Goal: Navigation & Orientation: Find specific page/section

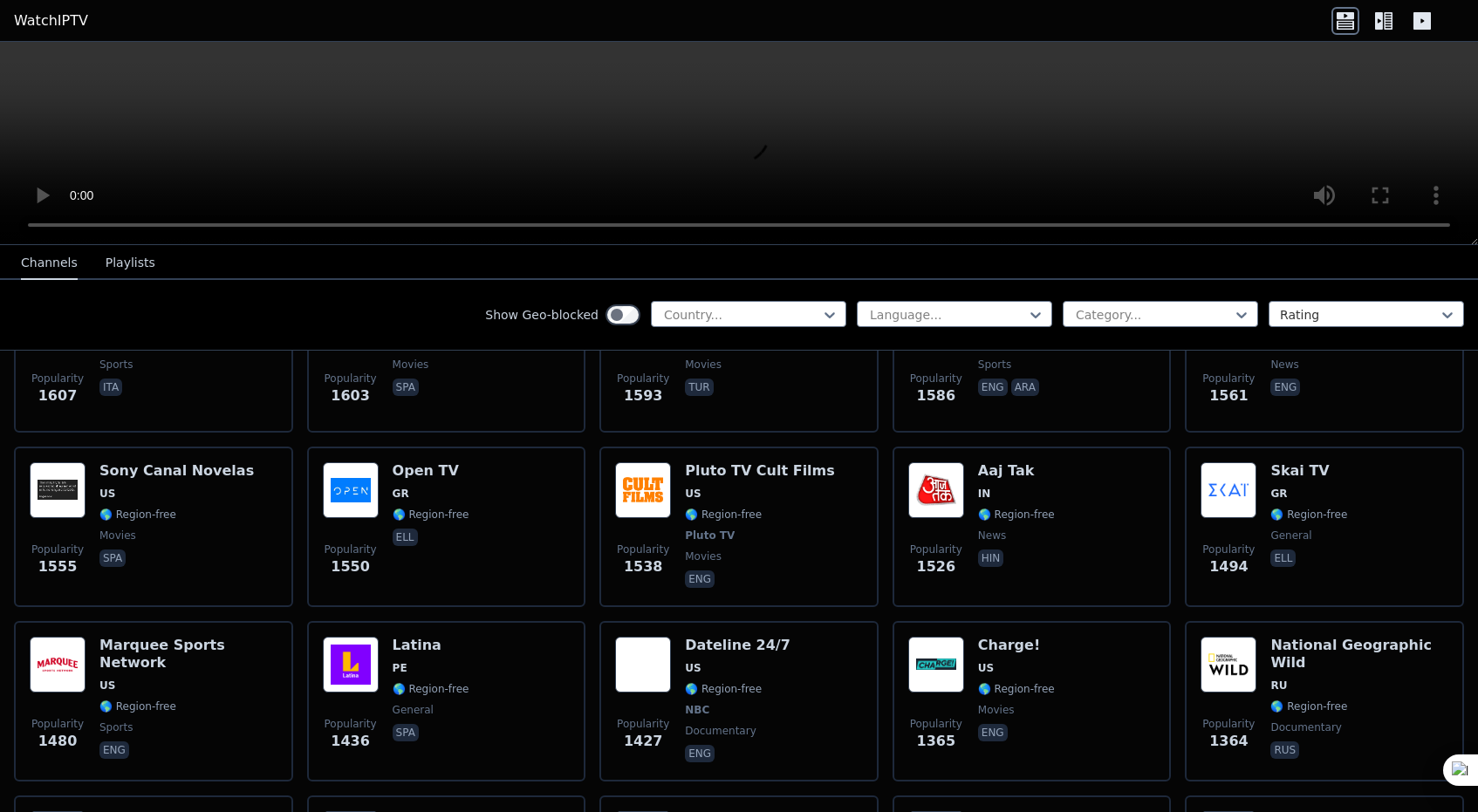
scroll to position [1576, 0]
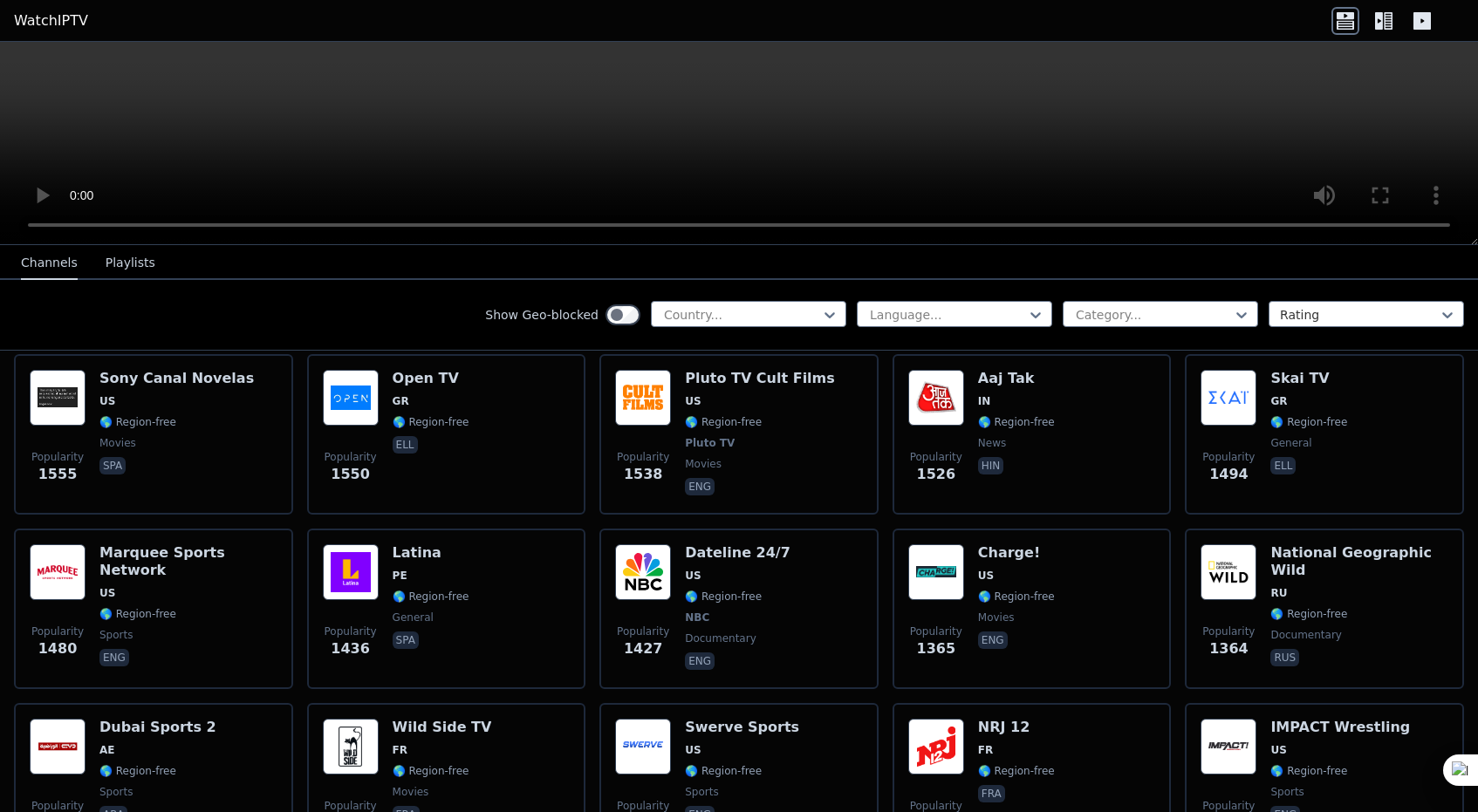
click at [502, 645] on div "Popularity 1436 Latina PE 🌎 Region-free general spa" at bounding box center [446, 609] width 248 height 129
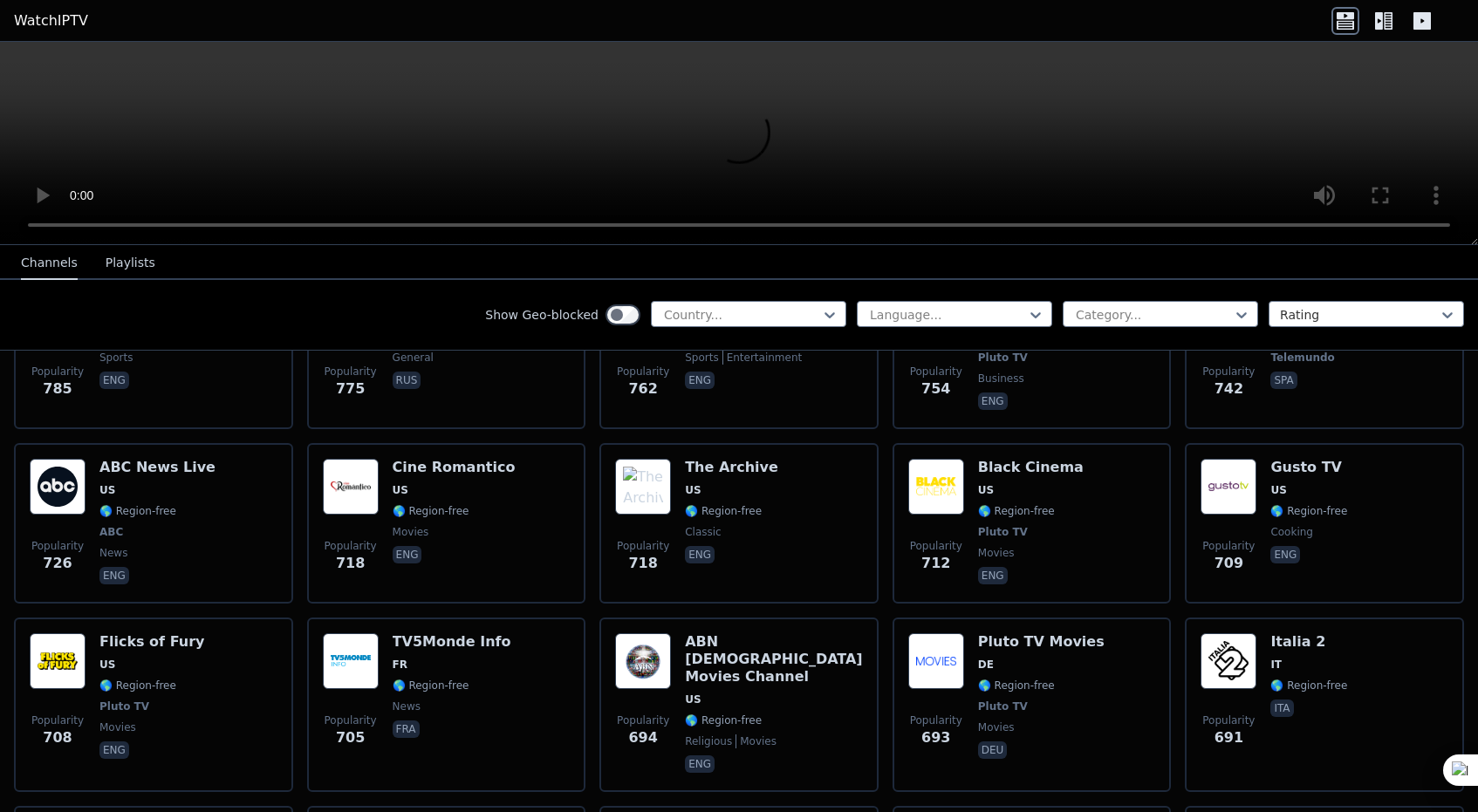
scroll to position [4098, 0]
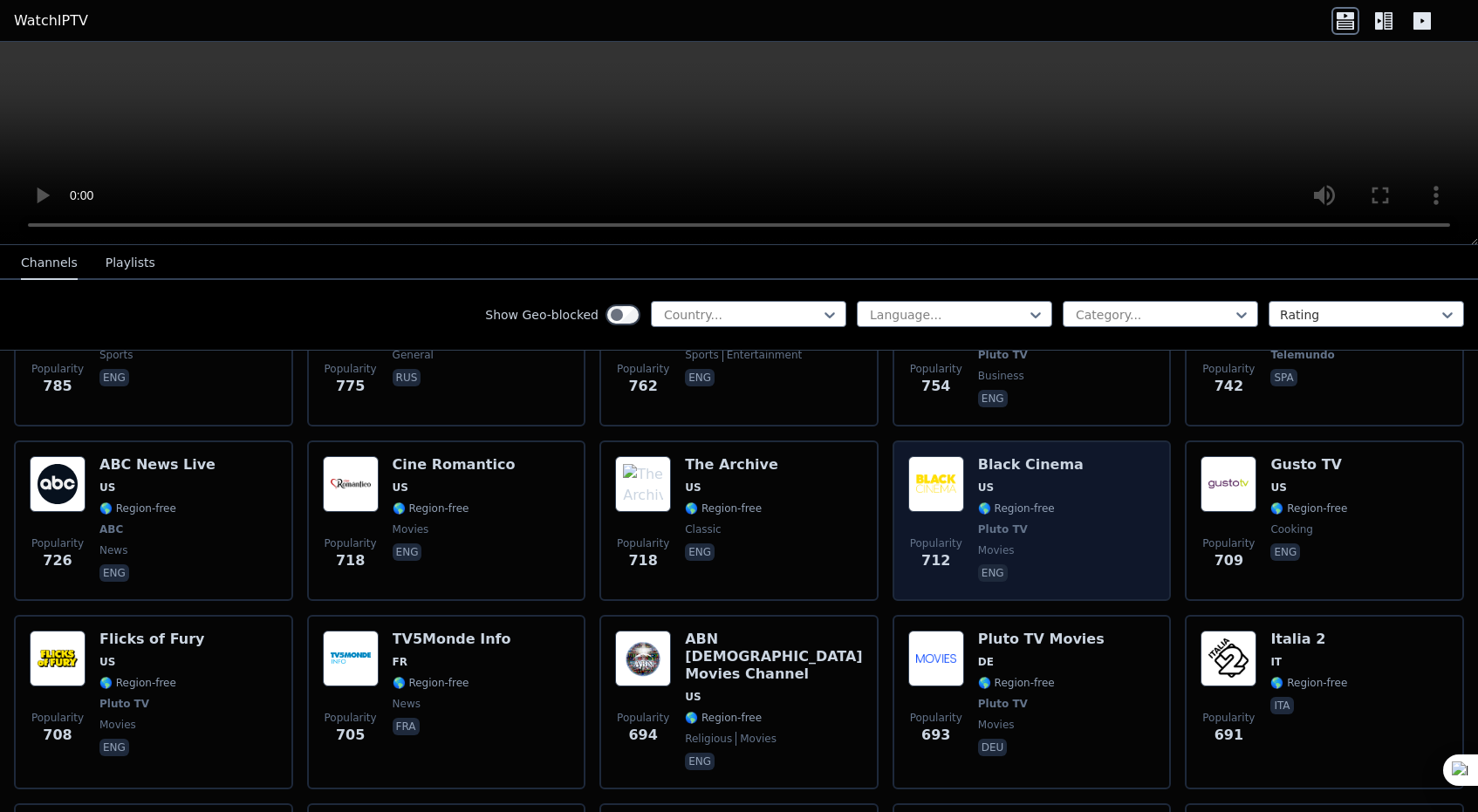
click at [943, 485] on img at bounding box center [936, 483] width 56 height 56
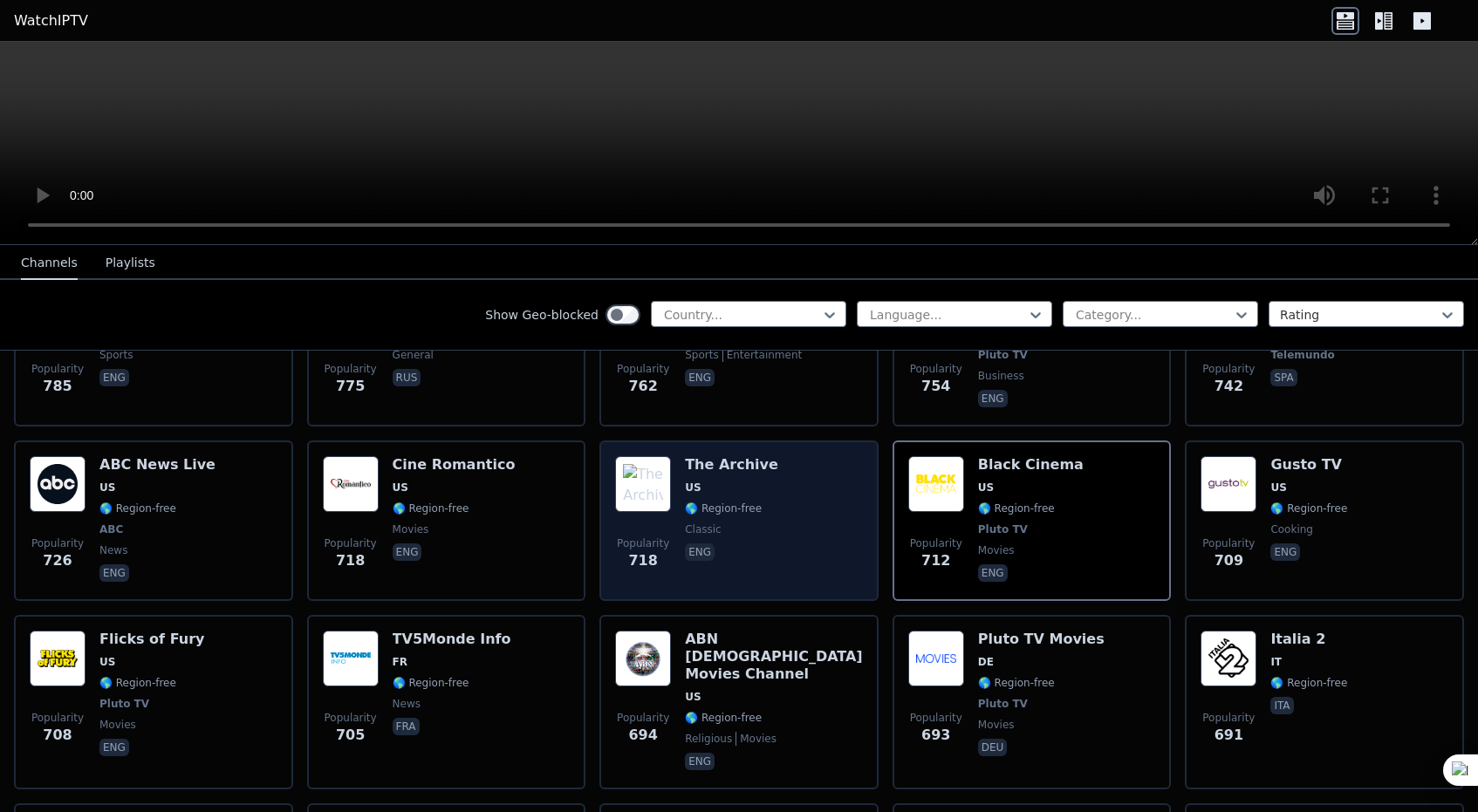
click at [746, 474] on div "The Archive US 🌎 Region-free classic eng" at bounding box center [731, 520] width 93 height 129
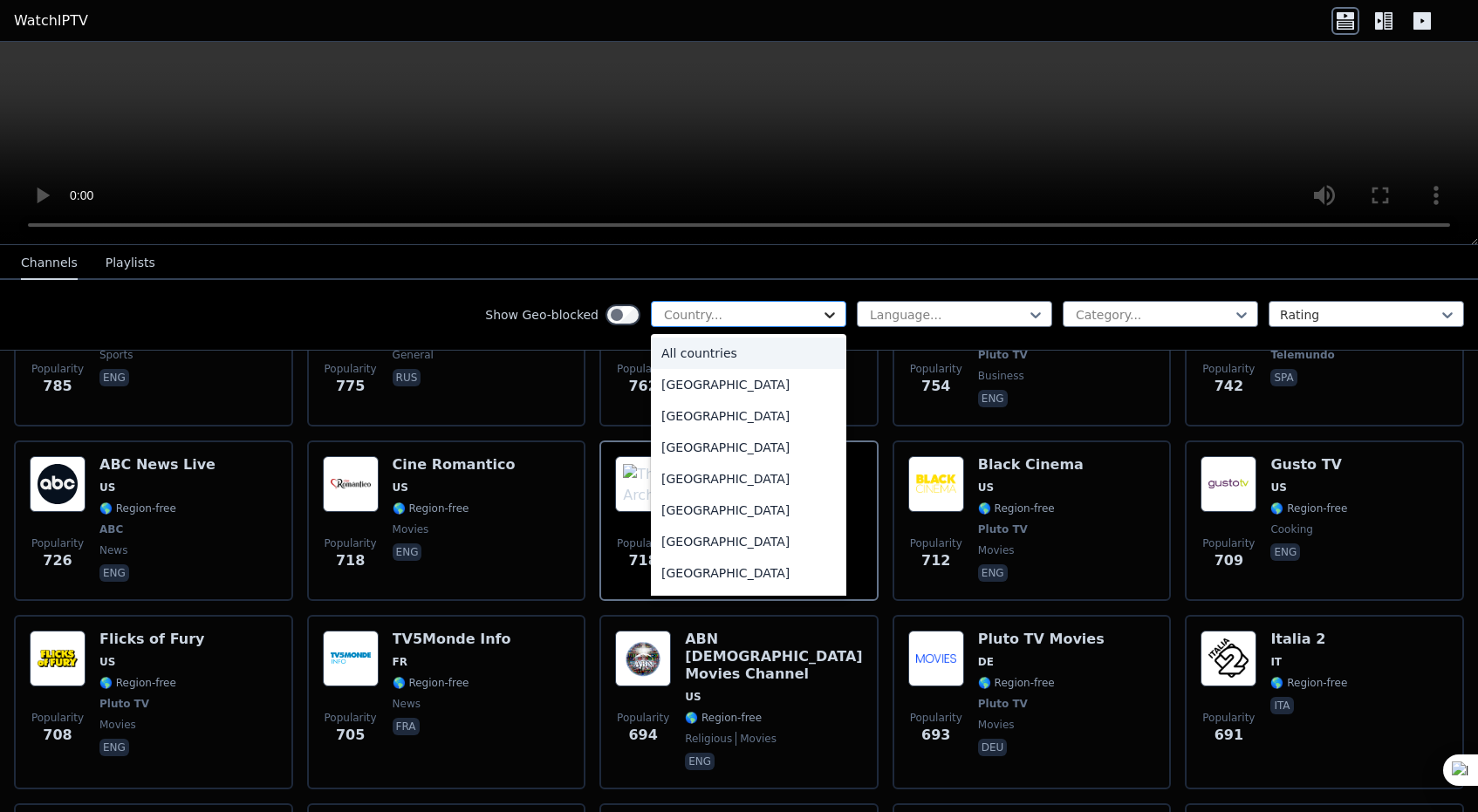
click at [830, 313] on icon at bounding box center [830, 315] width 18 height 18
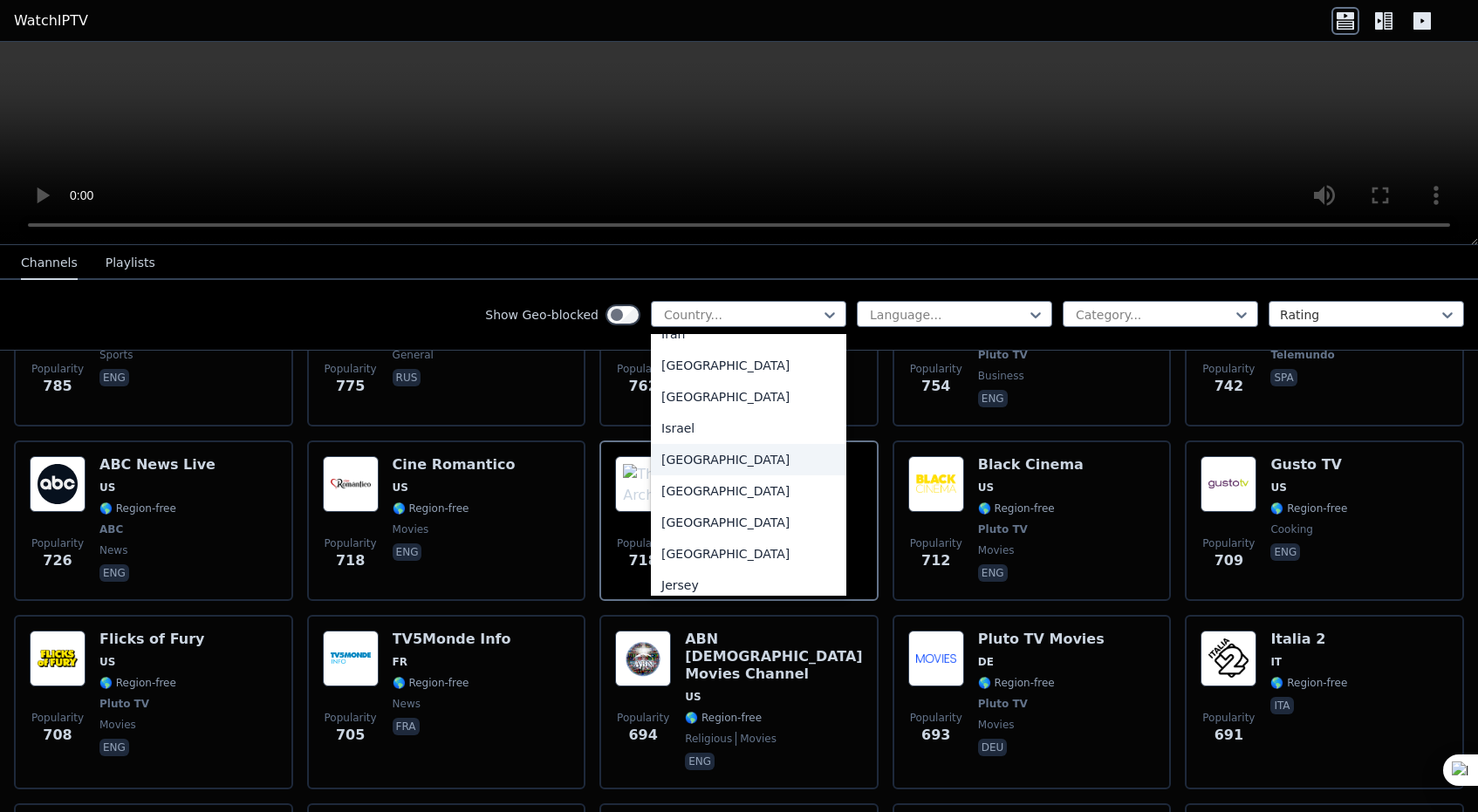
scroll to position [2843, 0]
click at [702, 477] on div "[GEOGRAPHIC_DATA]" at bounding box center [749, 461] width 196 height 31
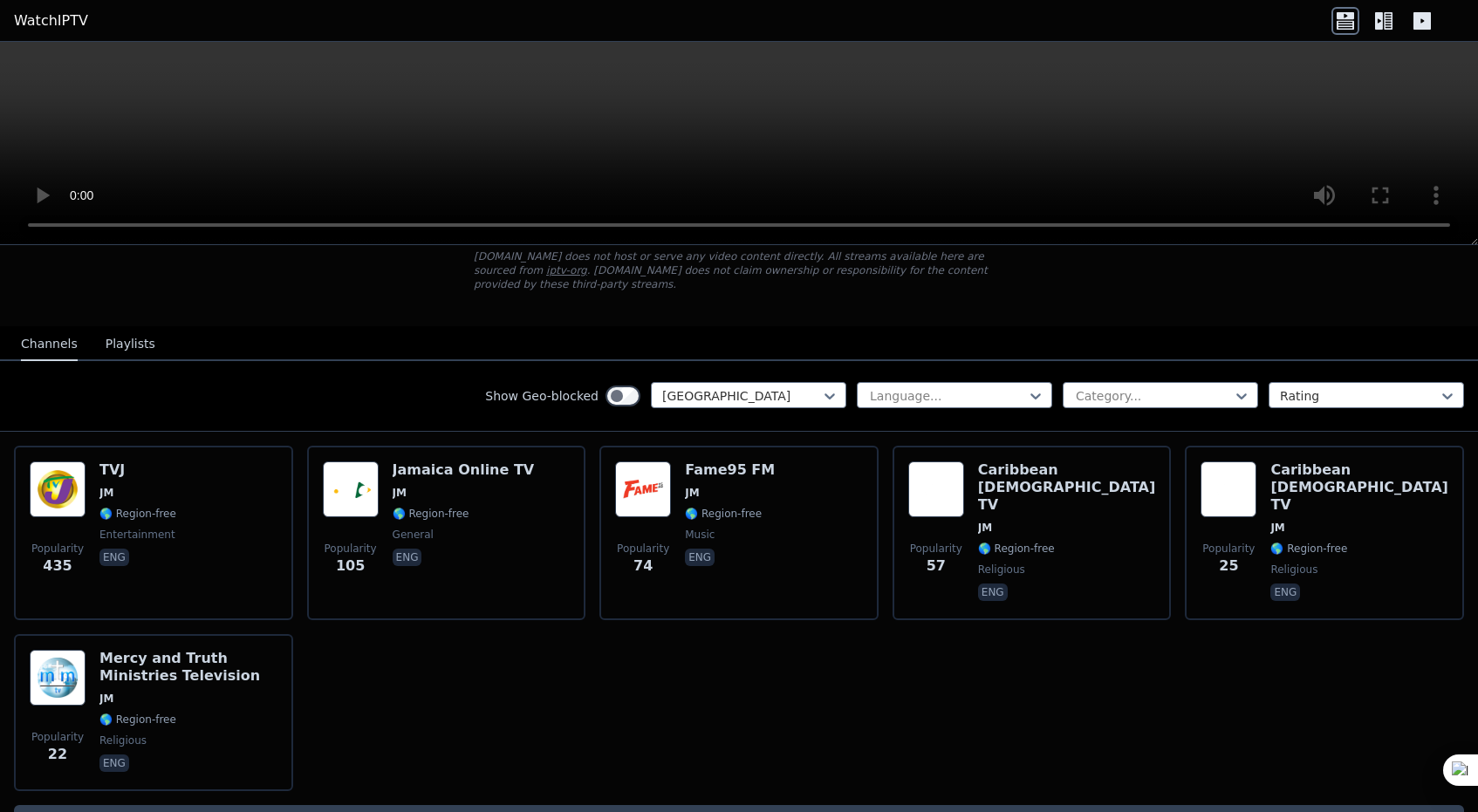
scroll to position [117, 0]
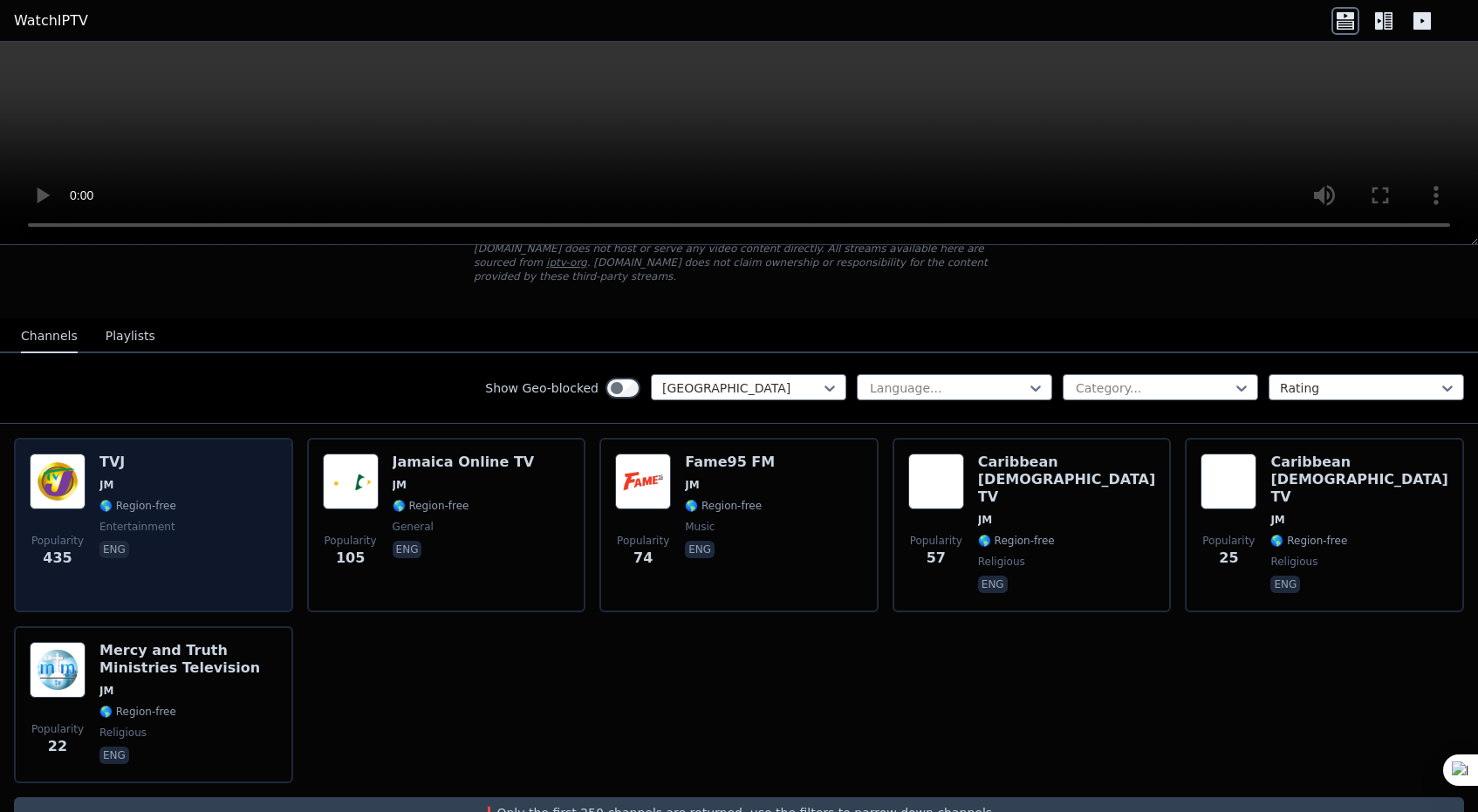
click at [137, 474] on div "TVJ JM 🌎 Region-free entertainment eng" at bounding box center [138, 524] width 76 height 143
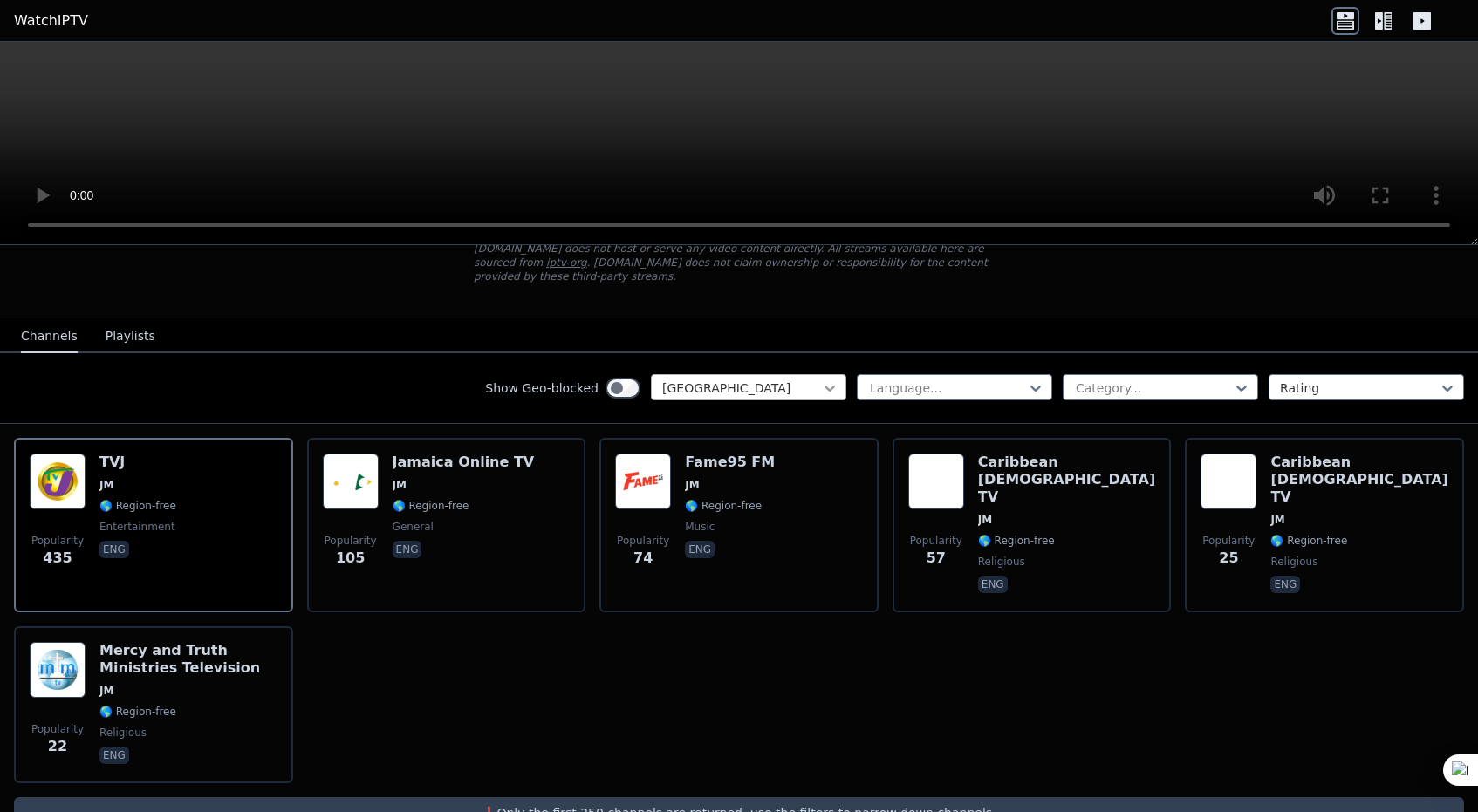
click at [830, 387] on icon at bounding box center [830, 388] width 18 height 18
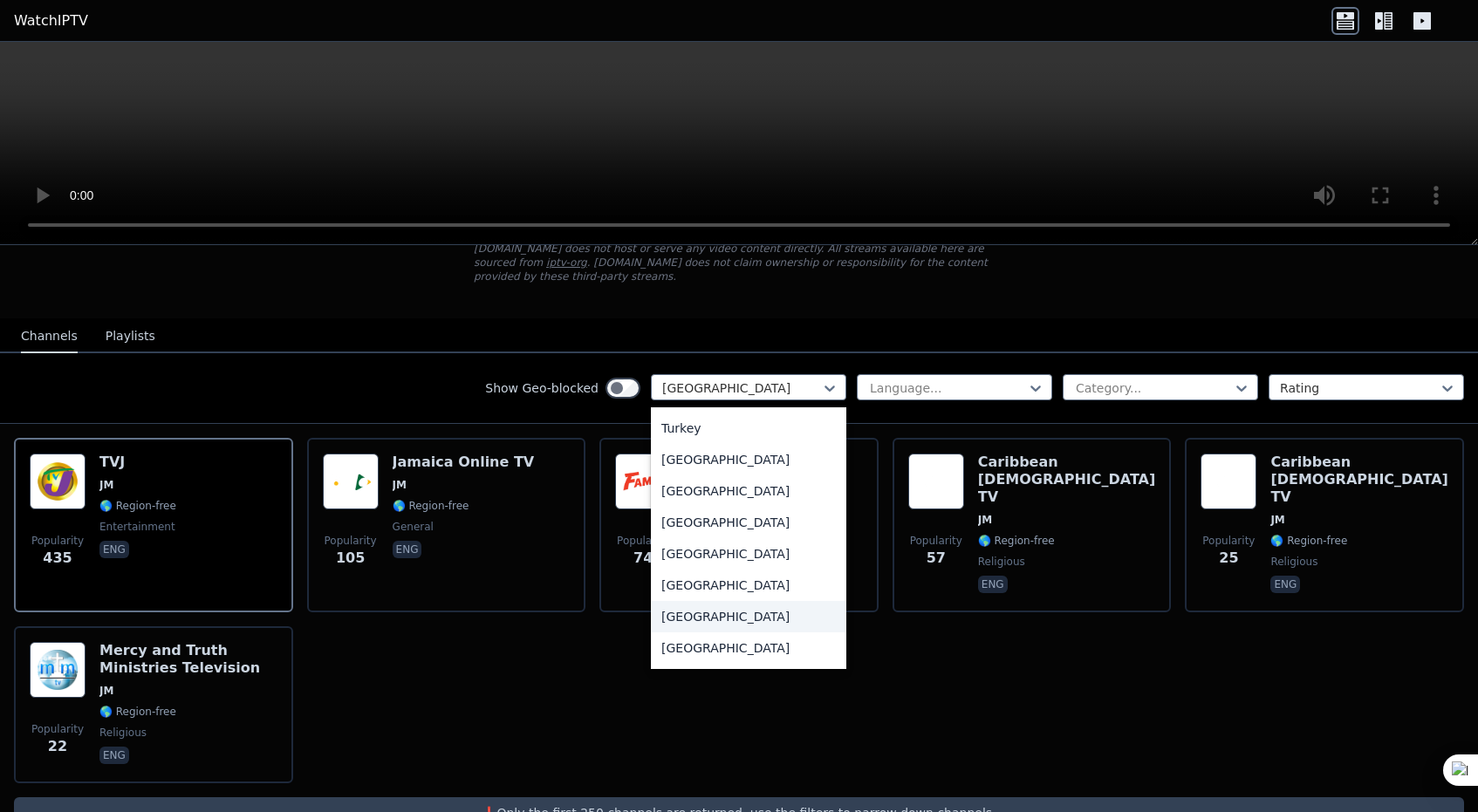
scroll to position [5977, 0]
click at [755, 611] on div "[GEOGRAPHIC_DATA]" at bounding box center [749, 619] width 196 height 31
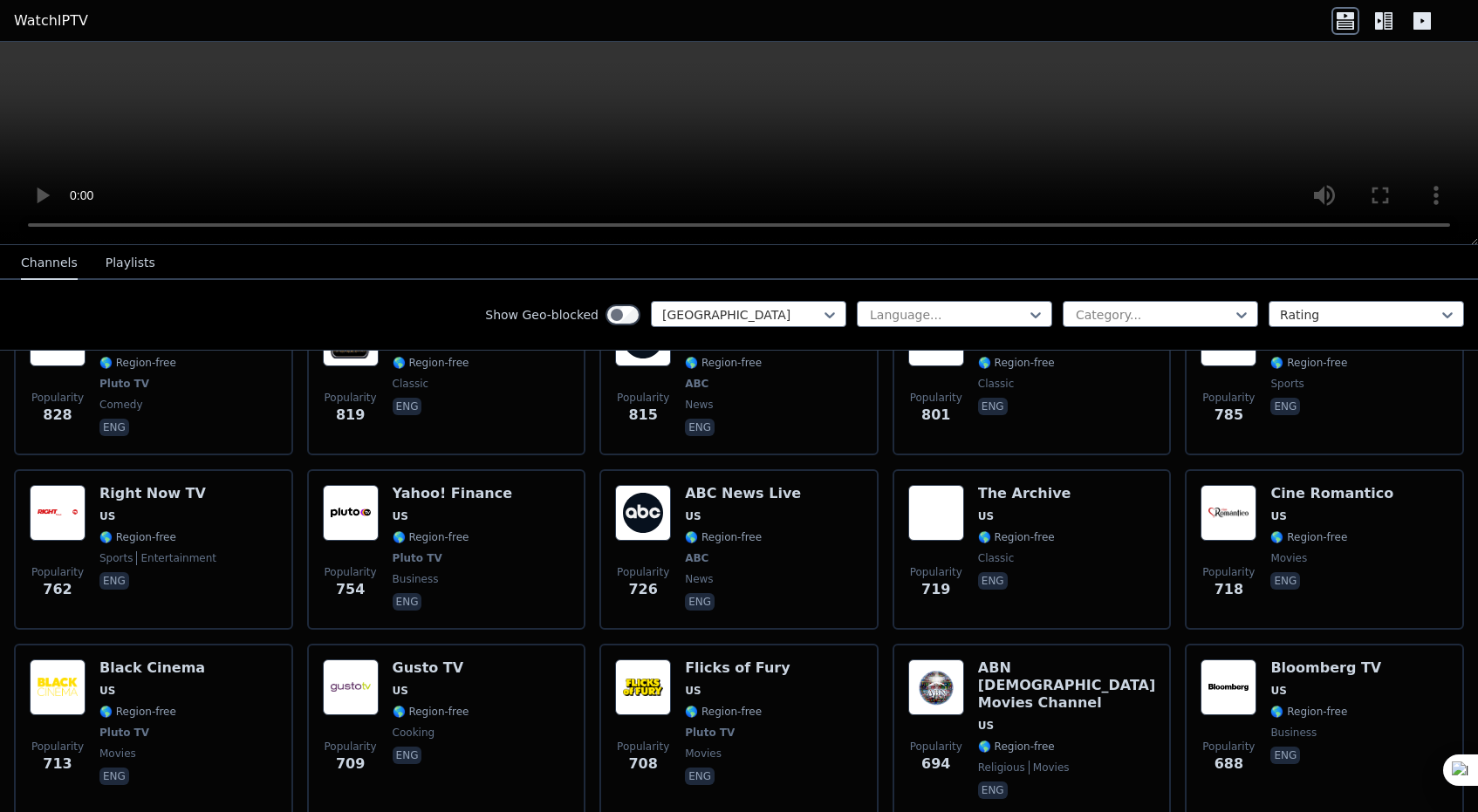
scroll to position [1472, 0]
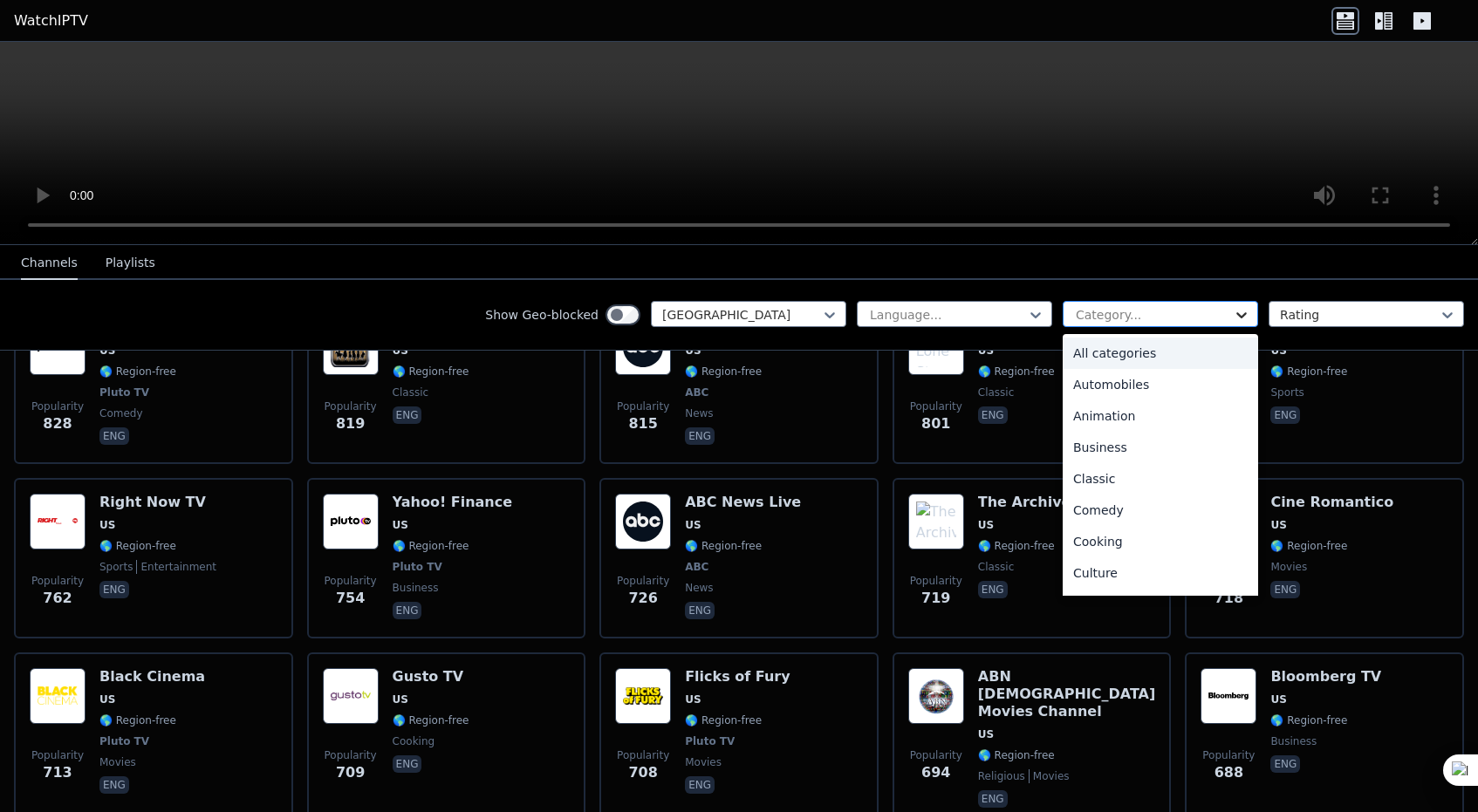
click at [1238, 310] on icon at bounding box center [1241, 315] width 18 height 18
click at [1179, 515] on div "Sports" at bounding box center [1161, 514] width 196 height 31
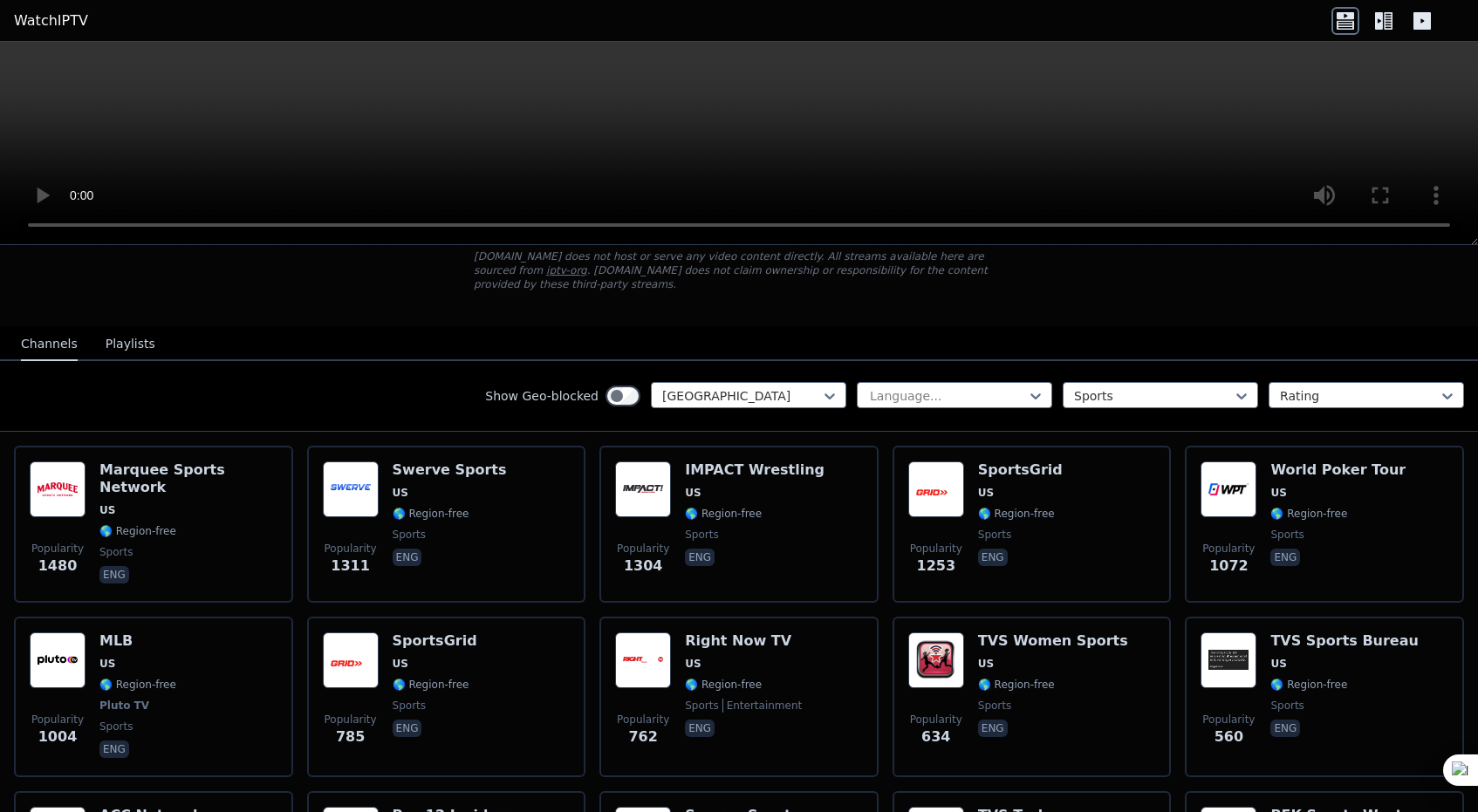
scroll to position [82, 0]
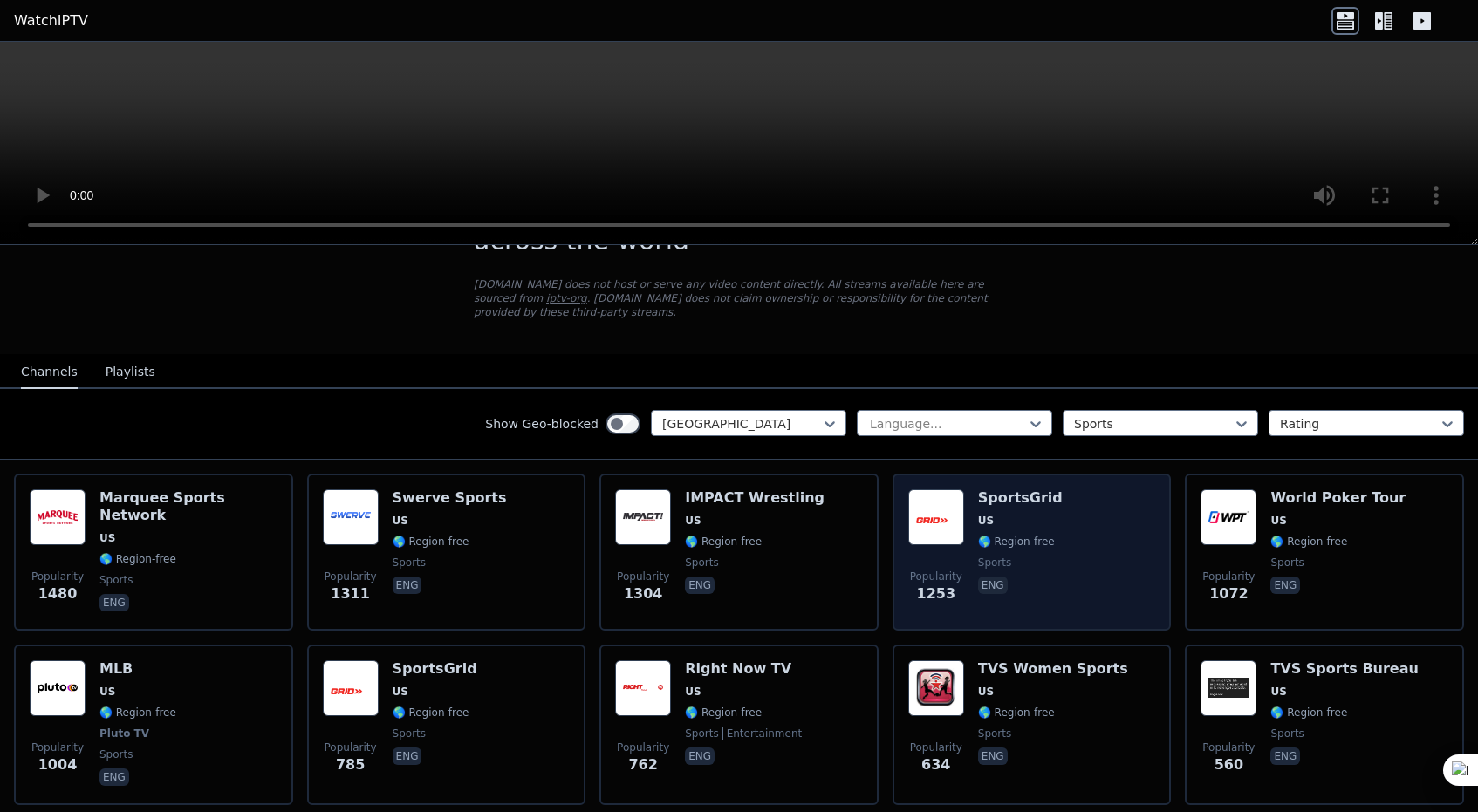
click at [983, 523] on span "US" at bounding box center [986, 520] width 16 height 14
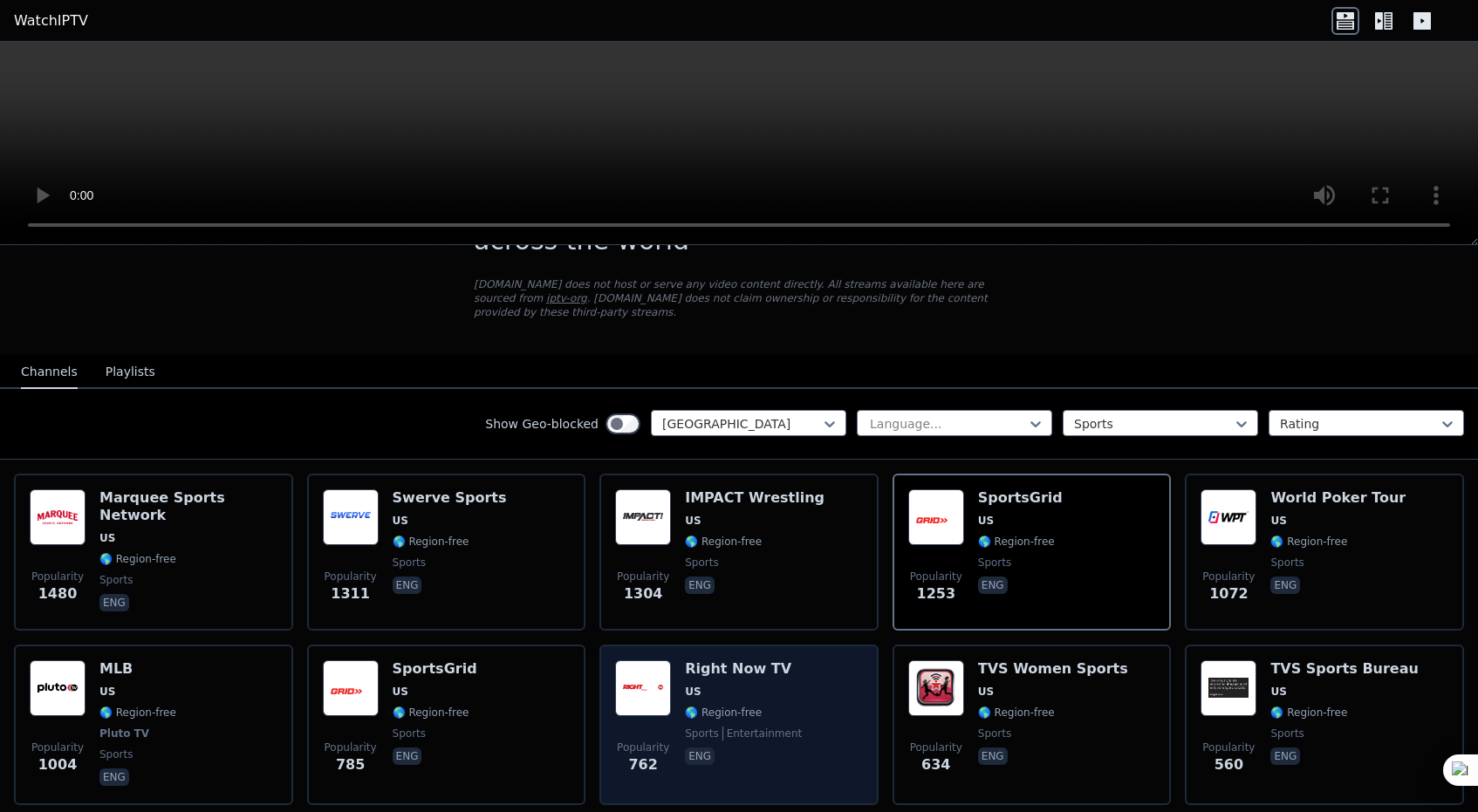
click at [734, 695] on span "US" at bounding box center [743, 692] width 116 height 14
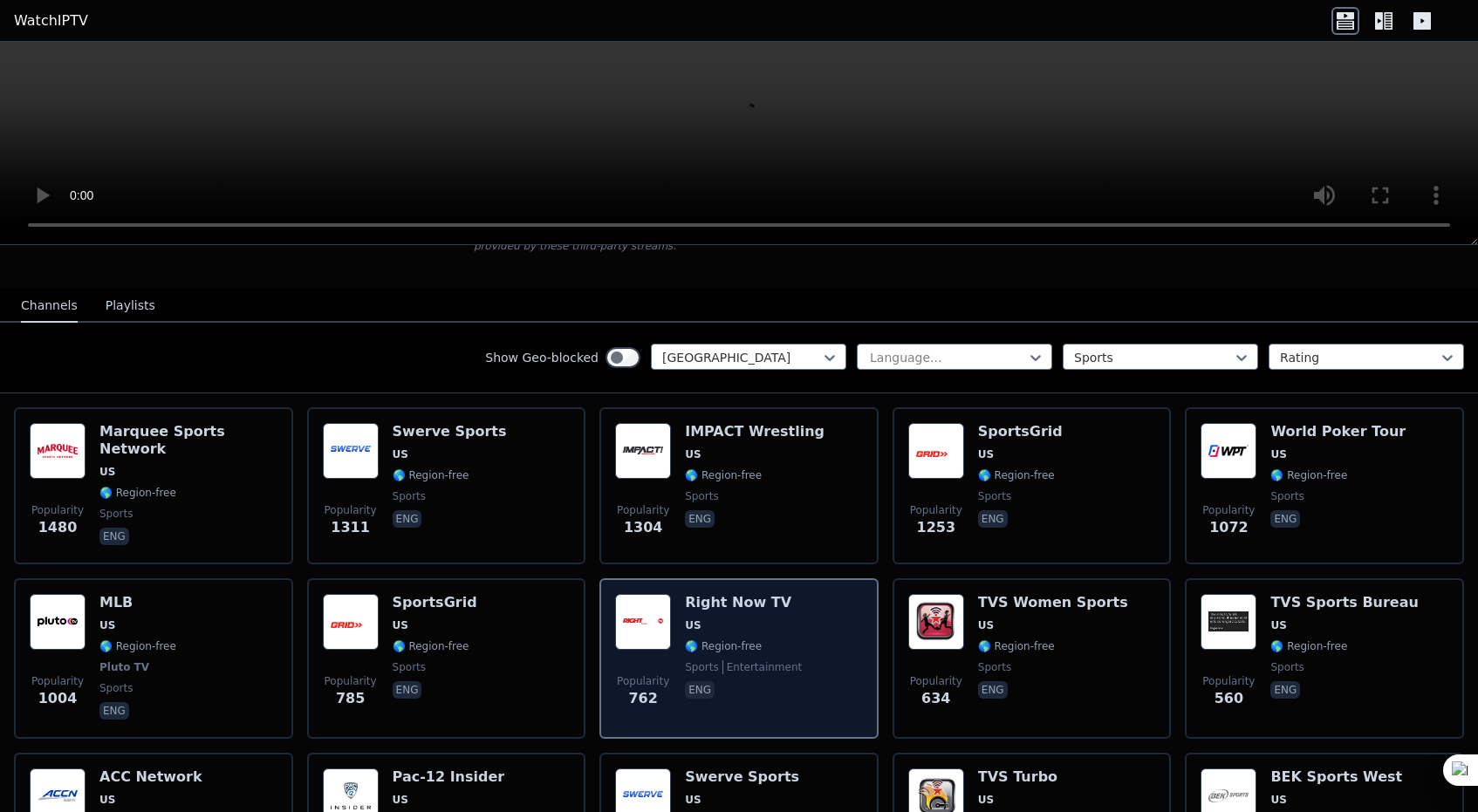
scroll to position [145, 0]
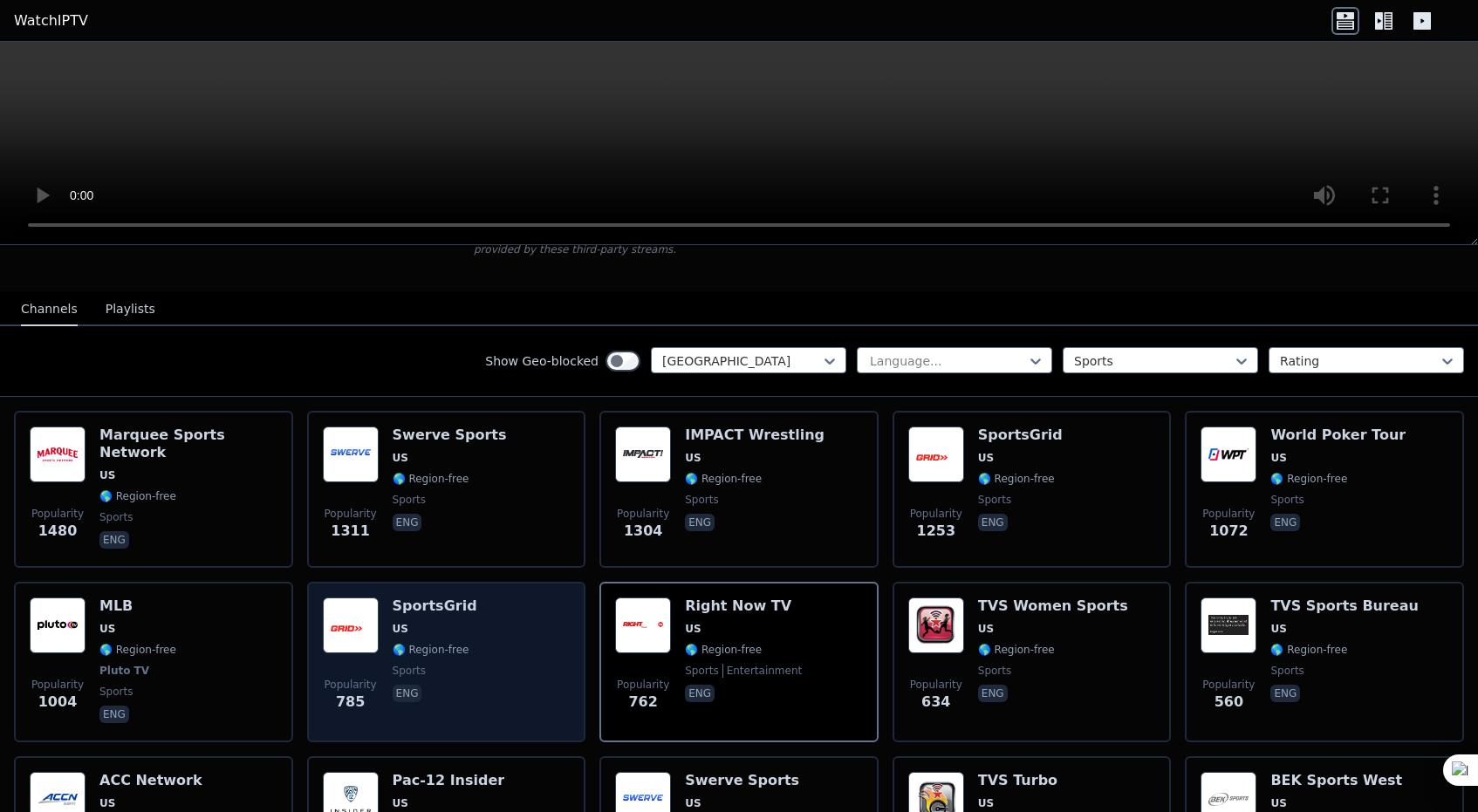
click at [447, 647] on span "🌎 Region-free" at bounding box center [431, 650] width 76 height 14
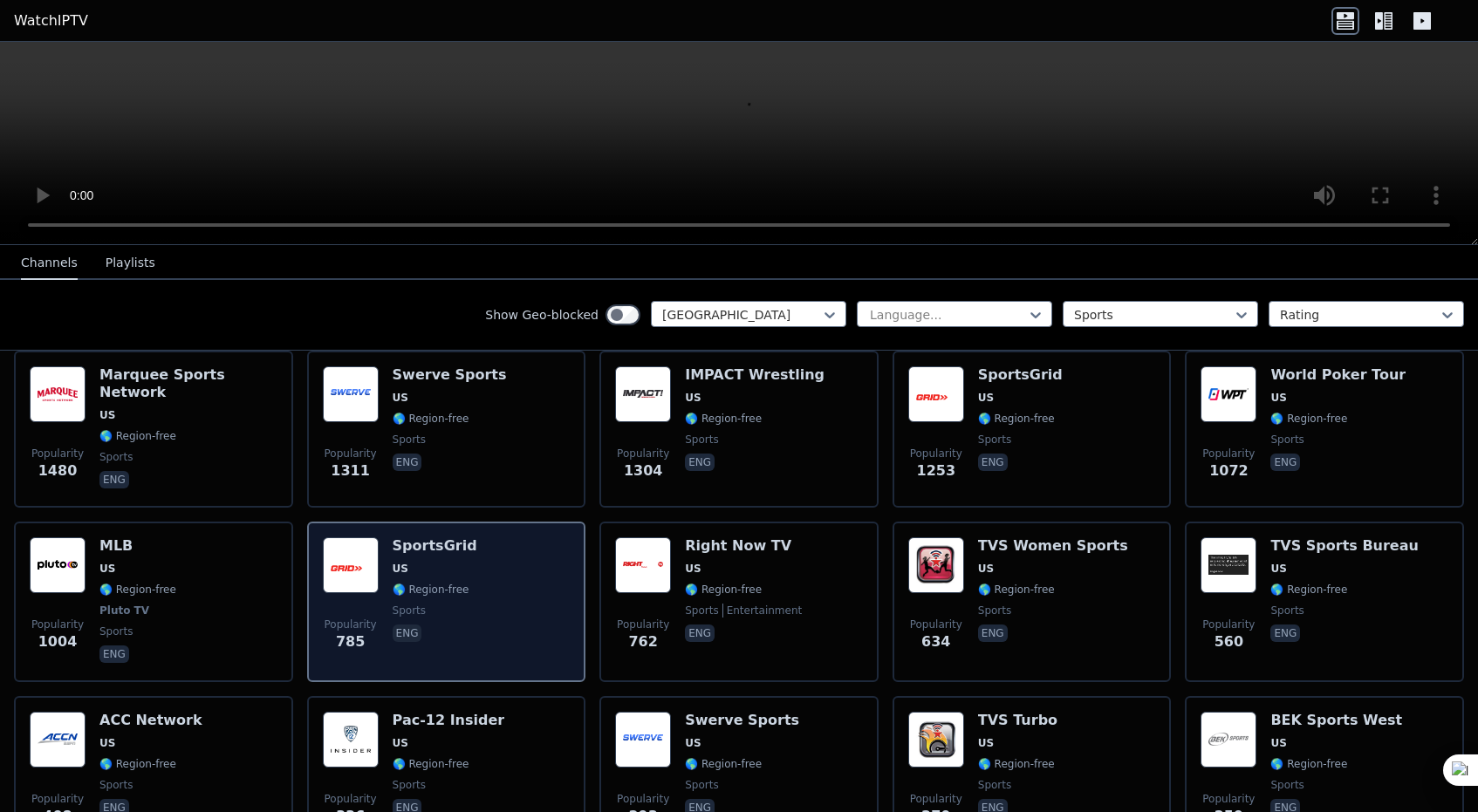
scroll to position [213, 0]
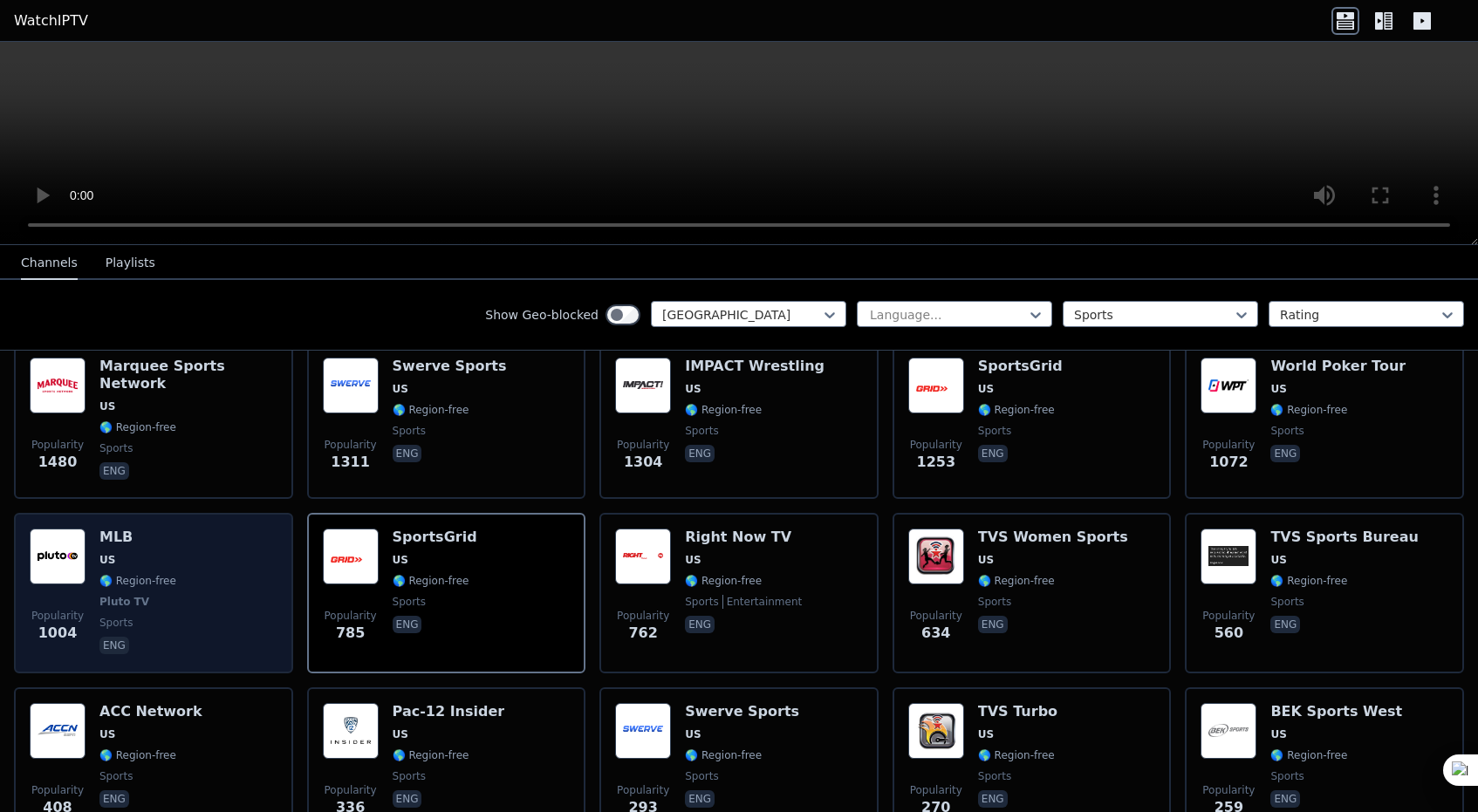
click at [208, 574] on div "Popularity 1004 MLB US 🌎 Region-free Pluto TV sports eng" at bounding box center [153, 593] width 248 height 129
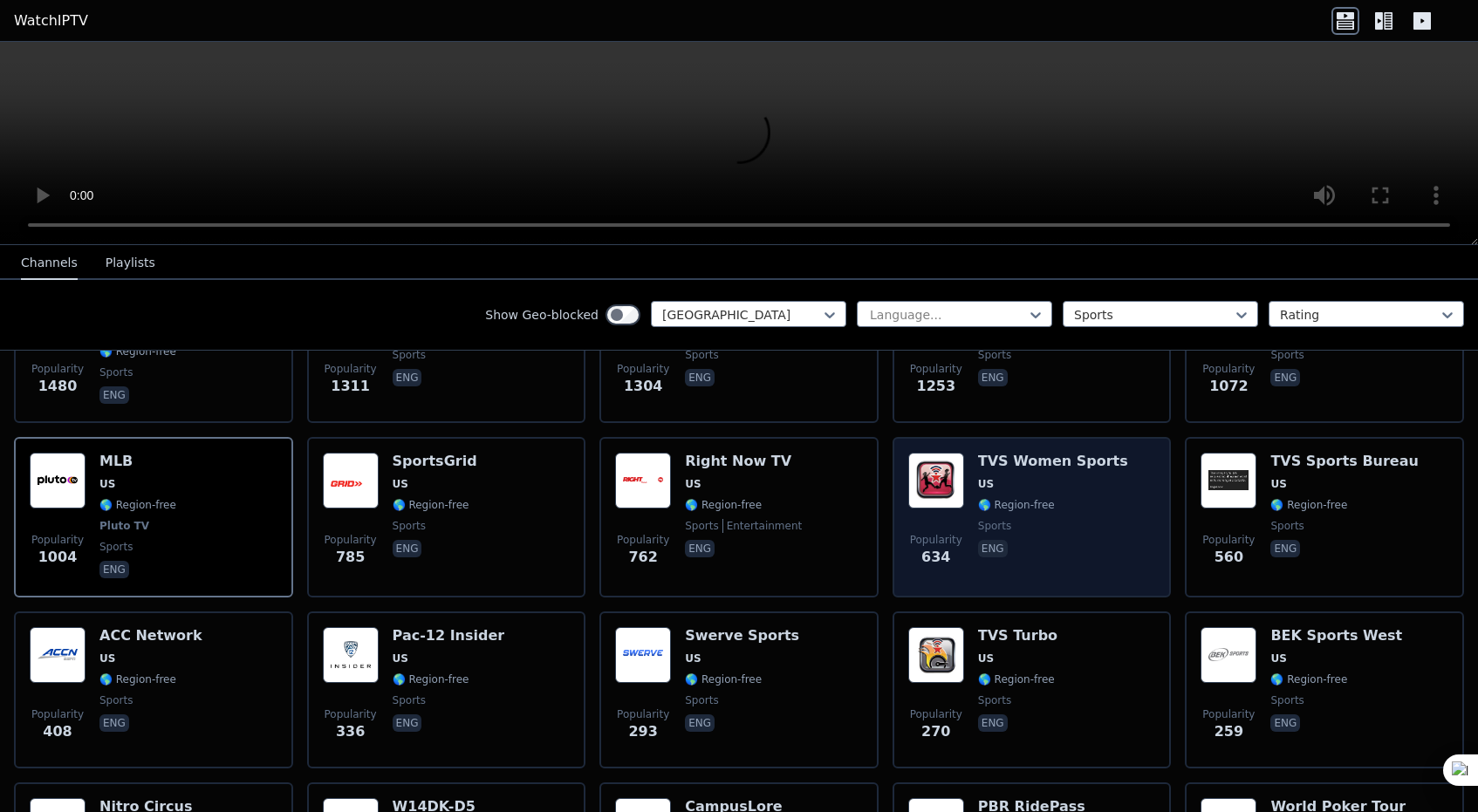
scroll to position [291, 0]
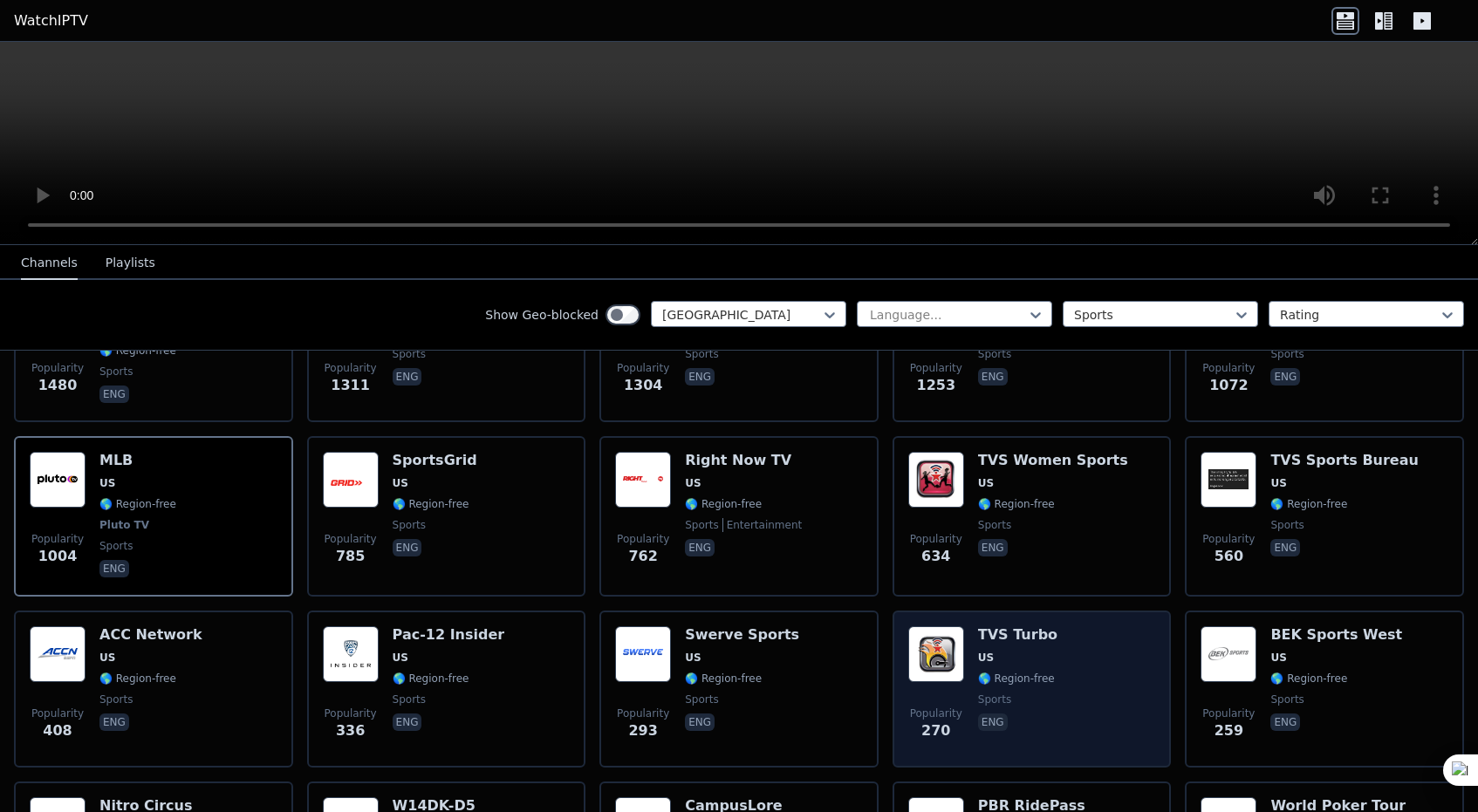
click at [1023, 659] on span "US" at bounding box center [1017, 657] width 79 height 14
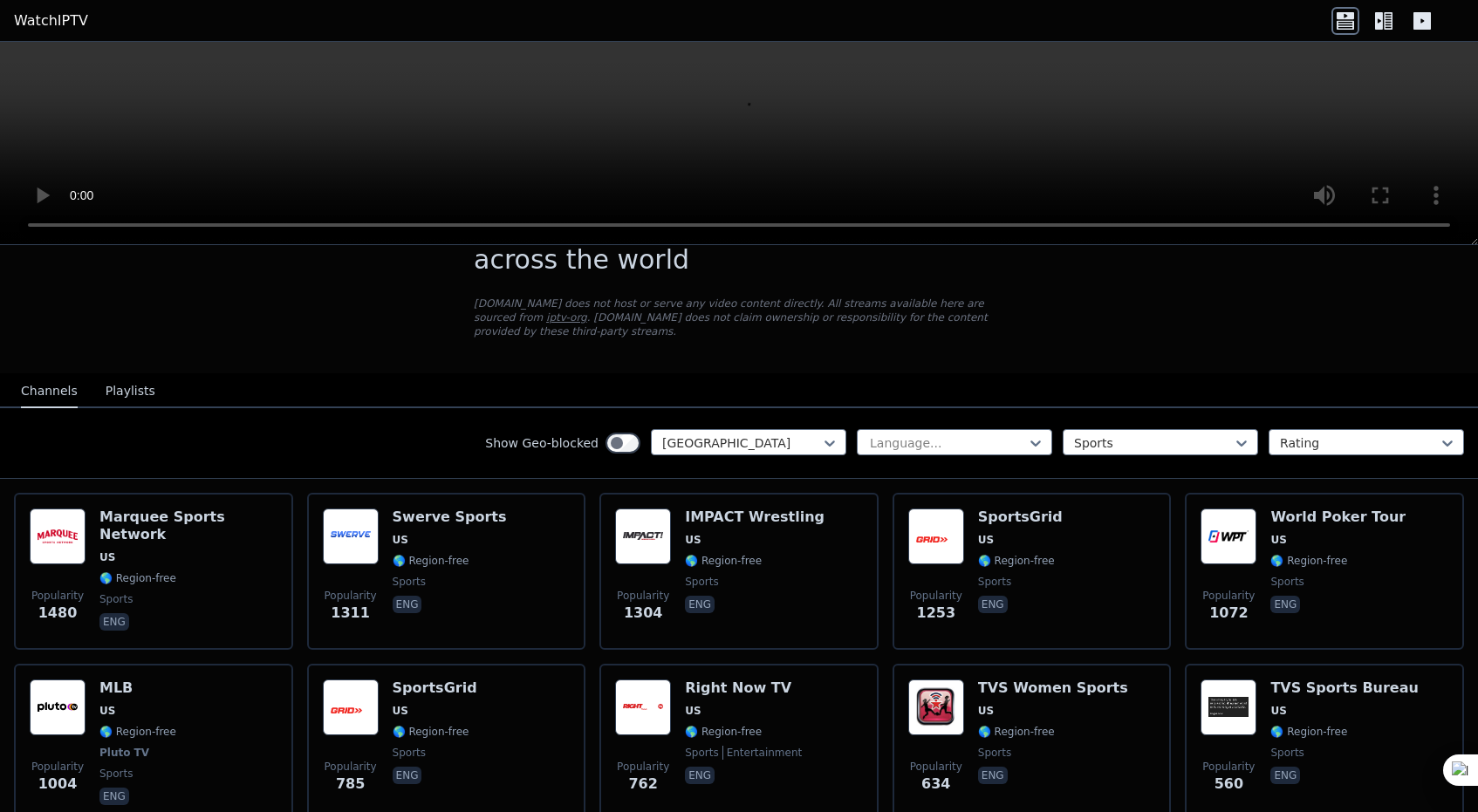
scroll to position [0, 0]
